Goal: Task Accomplishment & Management: Manage account settings

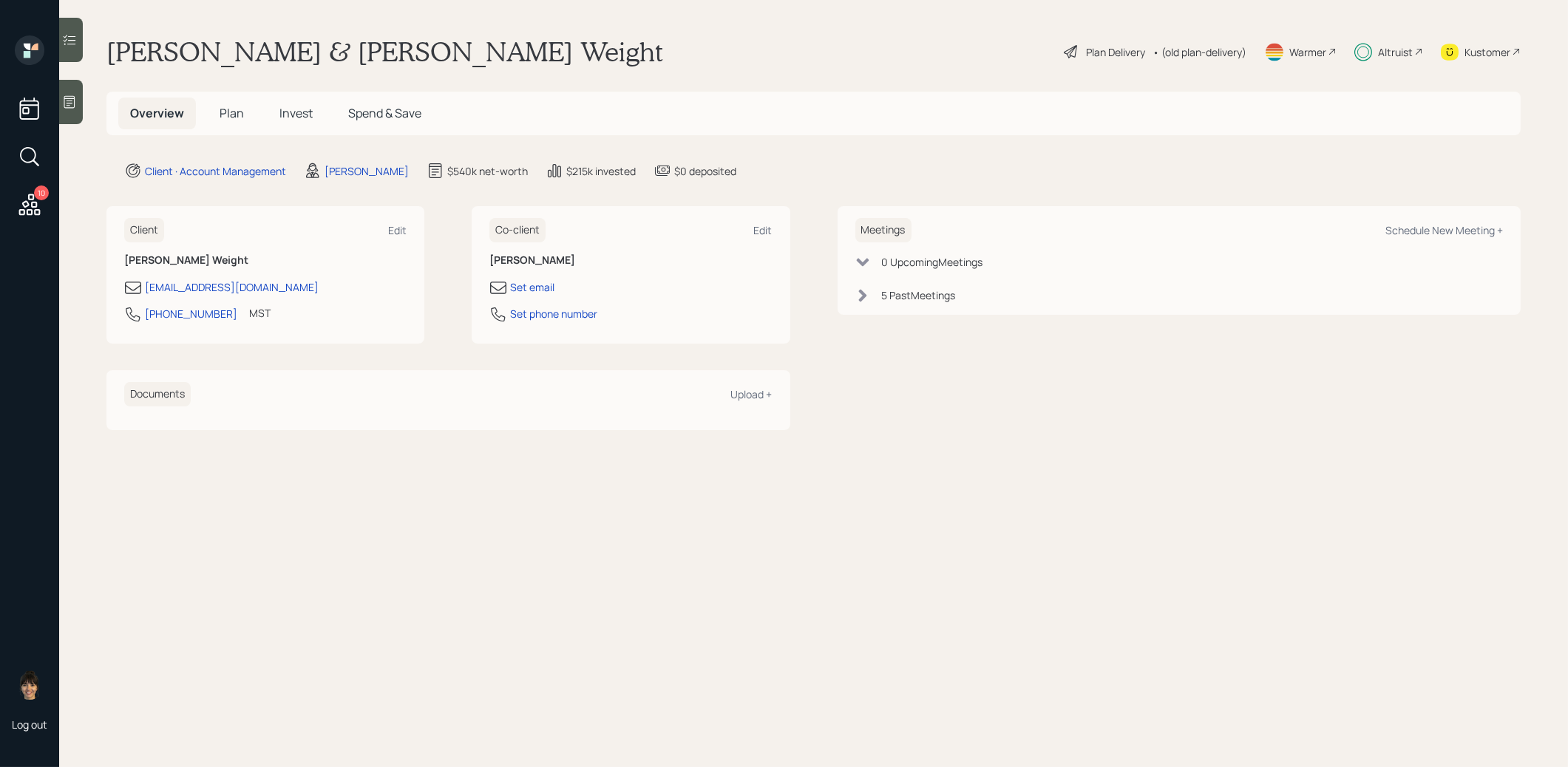
click at [232, 110] on span "Plan" at bounding box center [231, 113] width 24 height 16
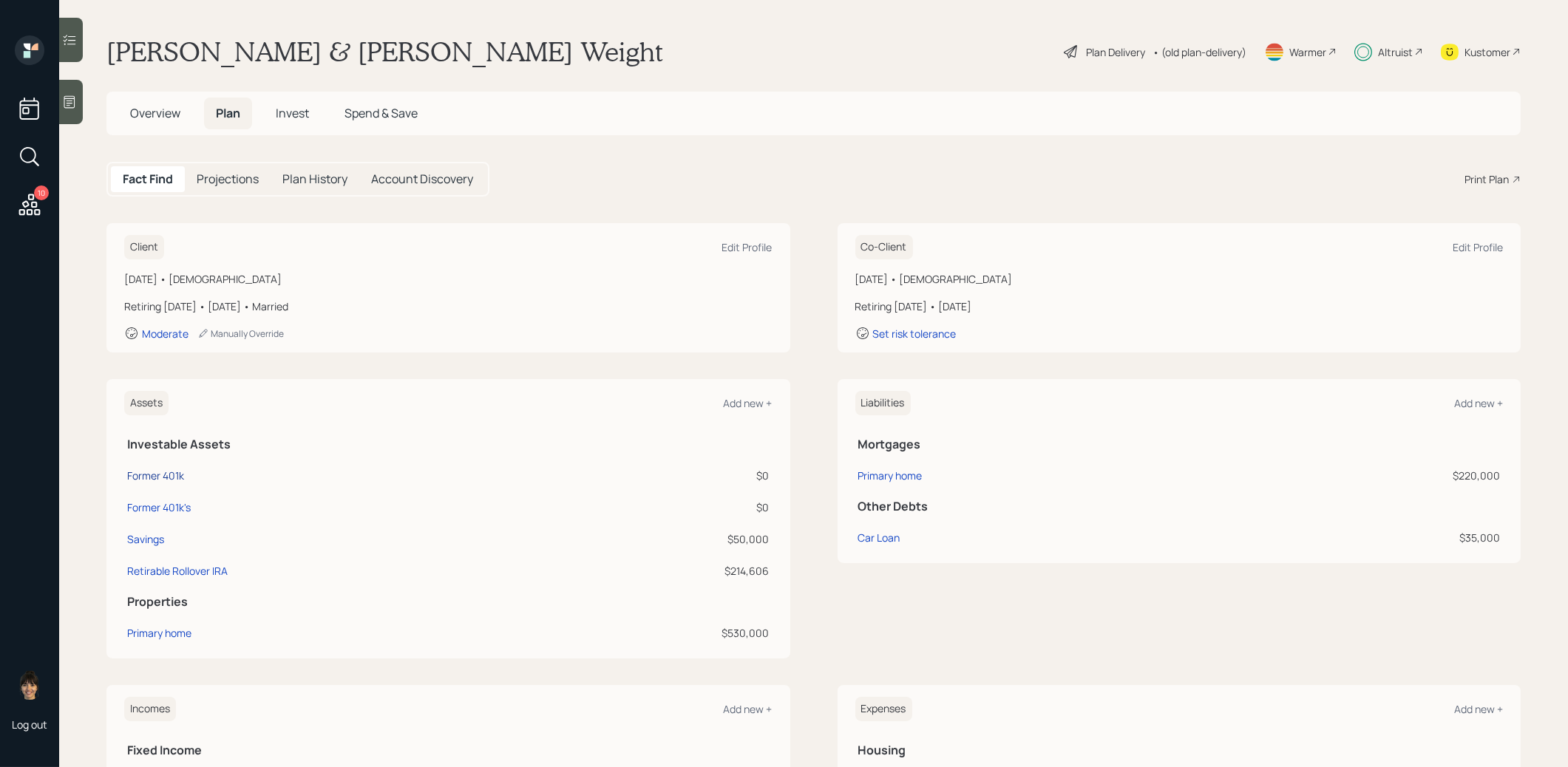
click at [171, 474] on div "Former 401k" at bounding box center [155, 475] width 57 height 15
select select "ira"
select select "balanced"
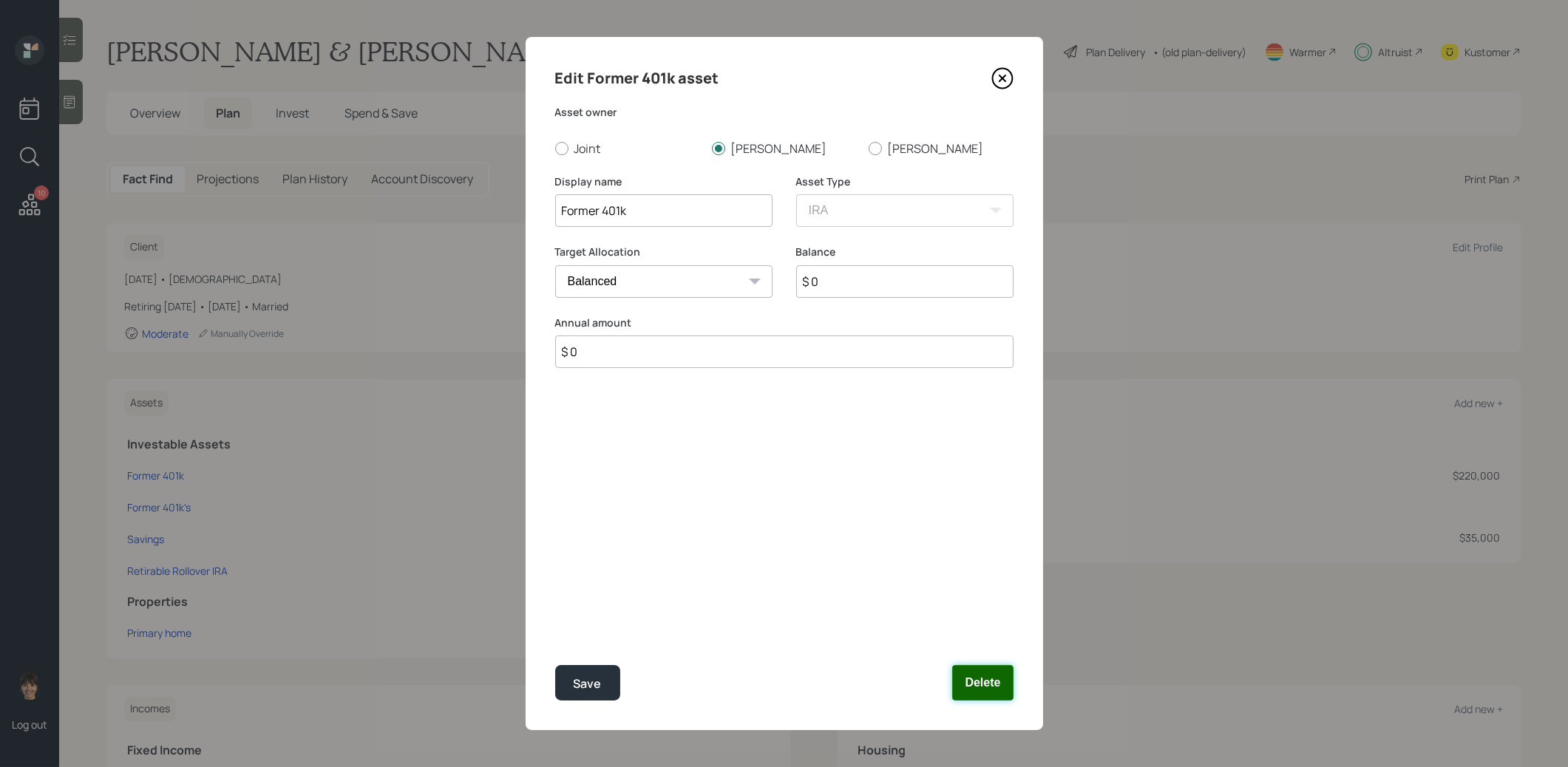
click at [973, 690] on button "Delete" at bounding box center [982, 682] width 61 height 36
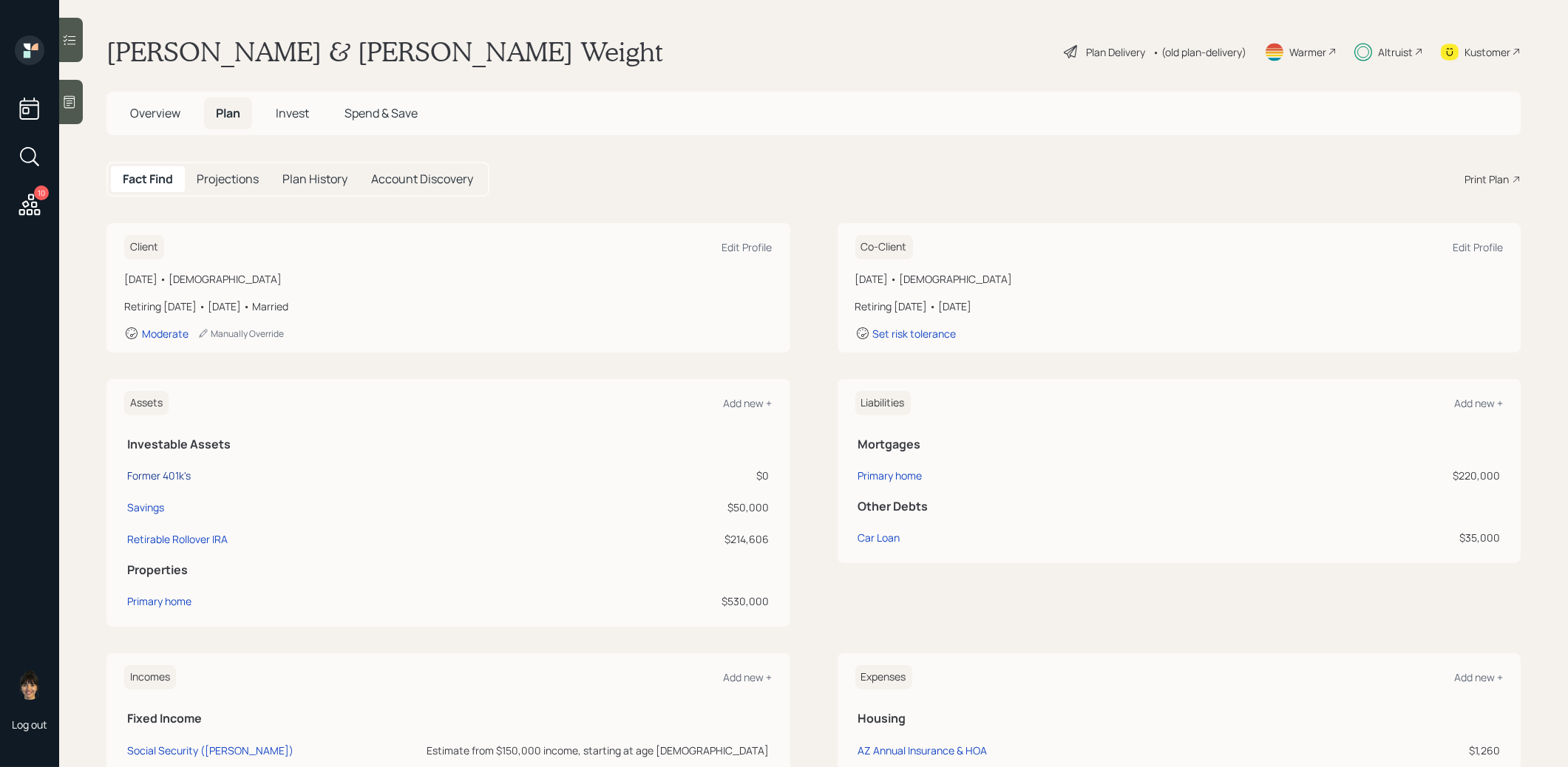
click at [170, 474] on div "Former 401k's" at bounding box center [159, 475] width 64 height 15
select select "company_sponsored"
select select "balanced"
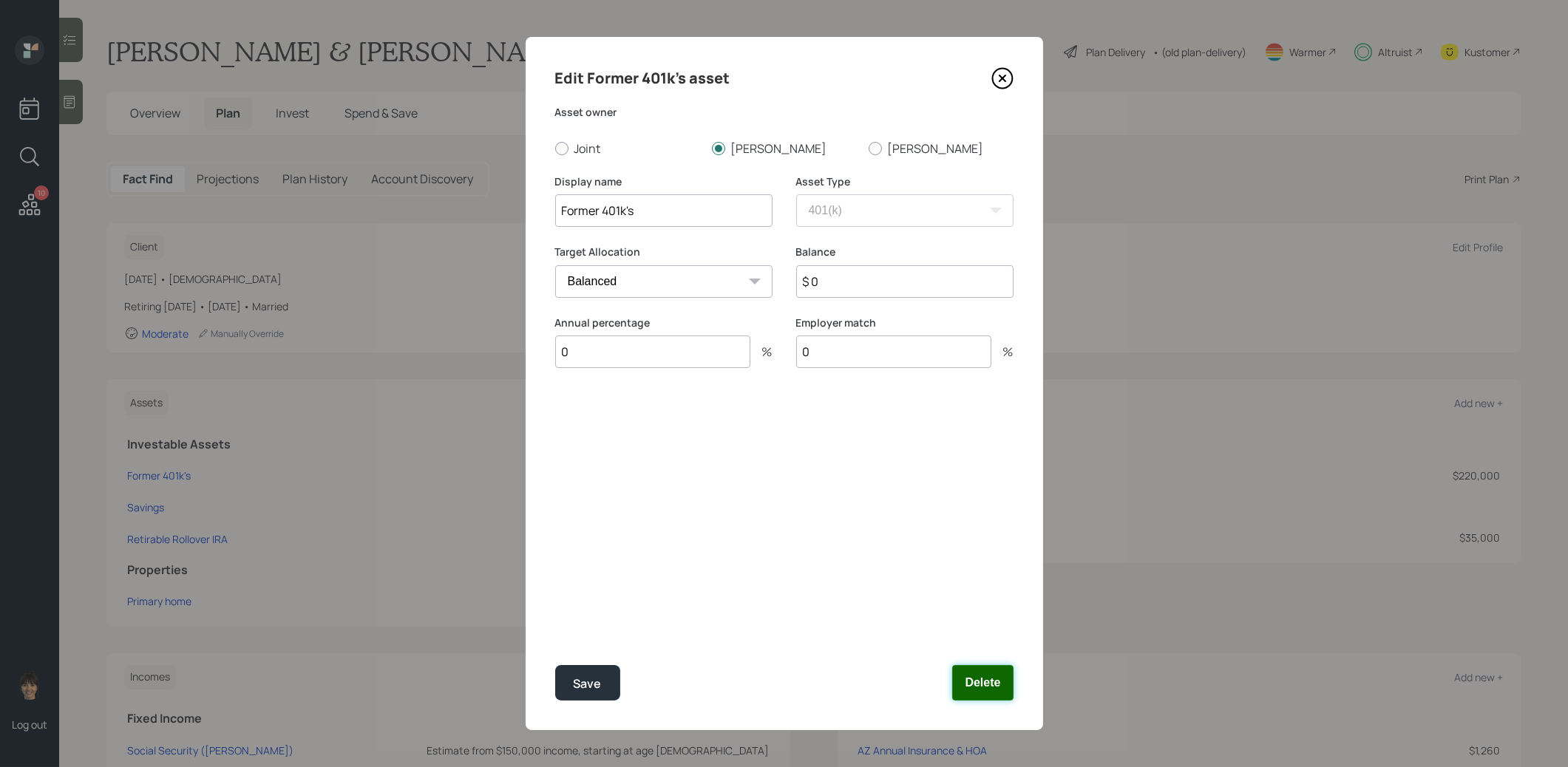
click at [973, 682] on button "Delete" at bounding box center [982, 682] width 61 height 36
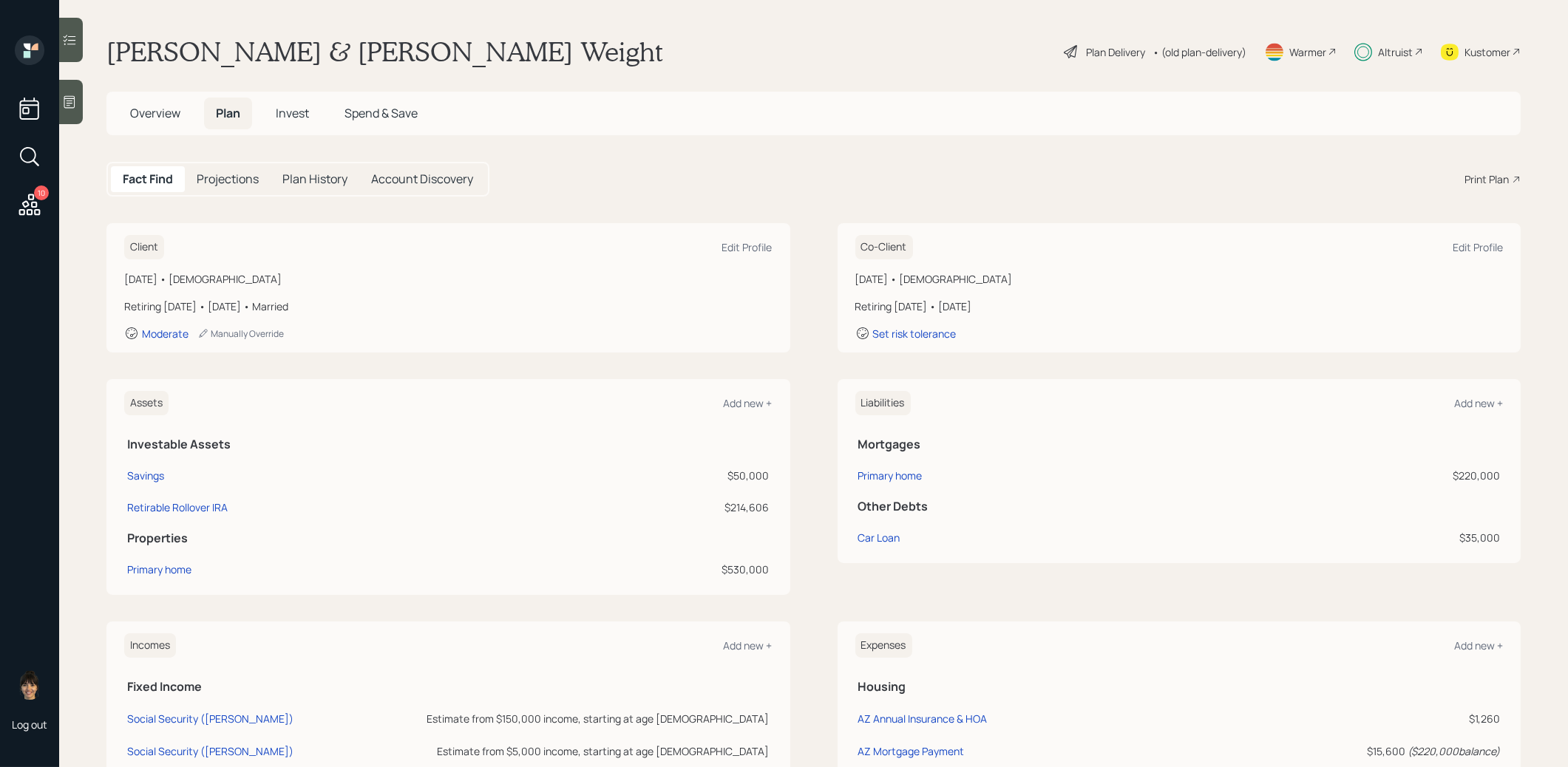
click at [72, 36] on icon at bounding box center [69, 39] width 14 height 14
